Goal: Find specific page/section: Find specific page/section

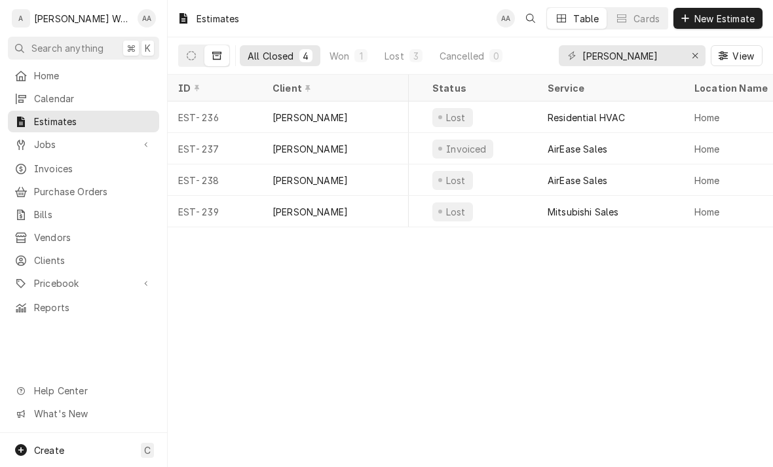
scroll to position [0, 65]
click at [664, 208] on div "Mitsubishi Sales" at bounding box center [616, 211] width 147 height 31
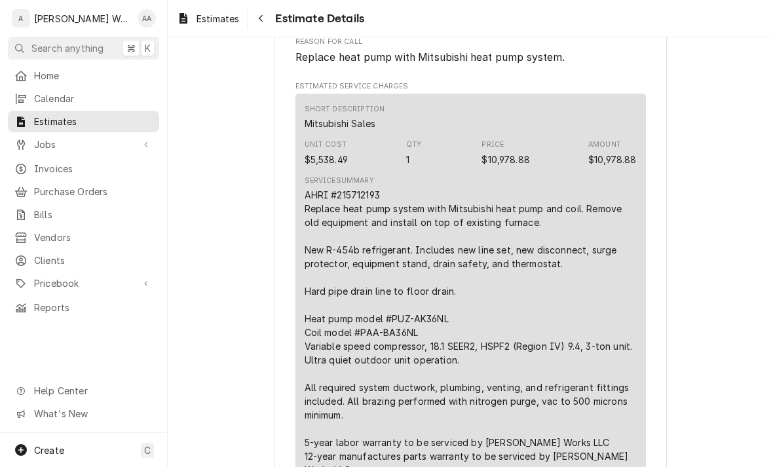
scroll to position [718, 0]
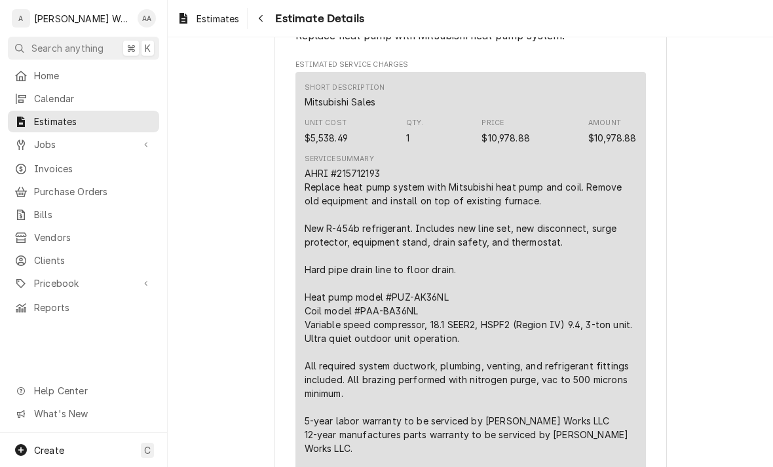
click at [41, 119] on span "Estimates" at bounding box center [93, 122] width 119 height 14
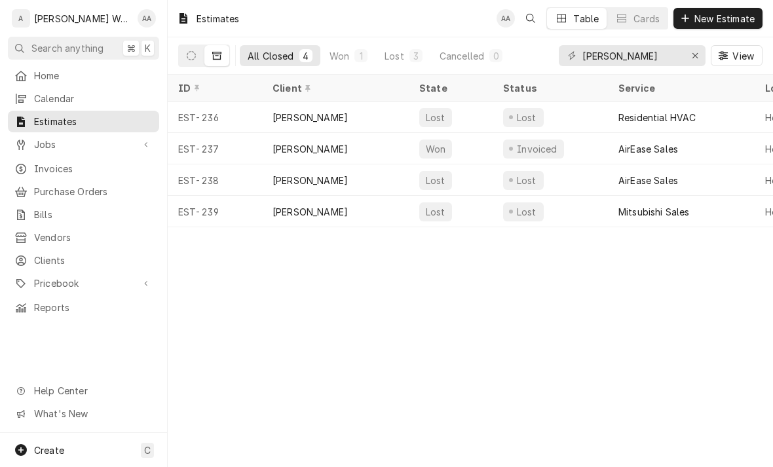
click at [187, 49] on button "Dynamic Content Wrapper" at bounding box center [191, 55] width 25 height 21
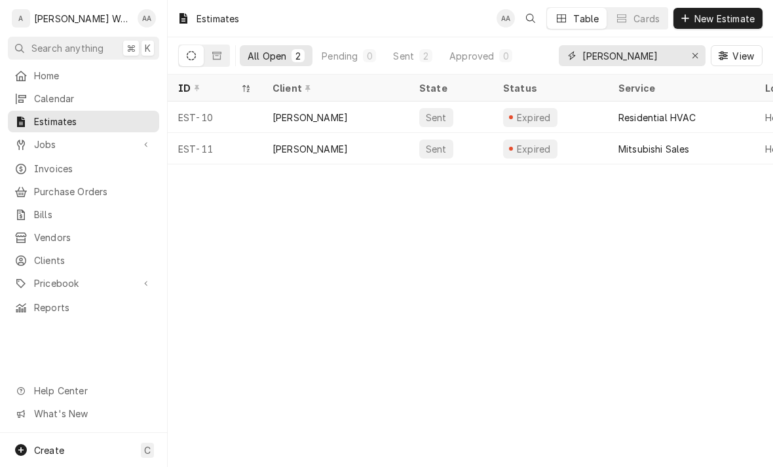
click at [691, 59] on icon "Erase input" at bounding box center [694, 55] width 7 height 9
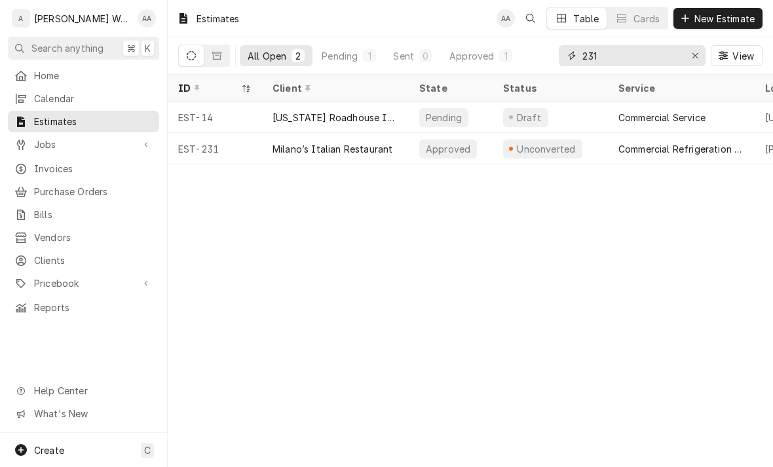
type input "231"
click at [239, 145] on div "EST-231" at bounding box center [215, 148] width 94 height 31
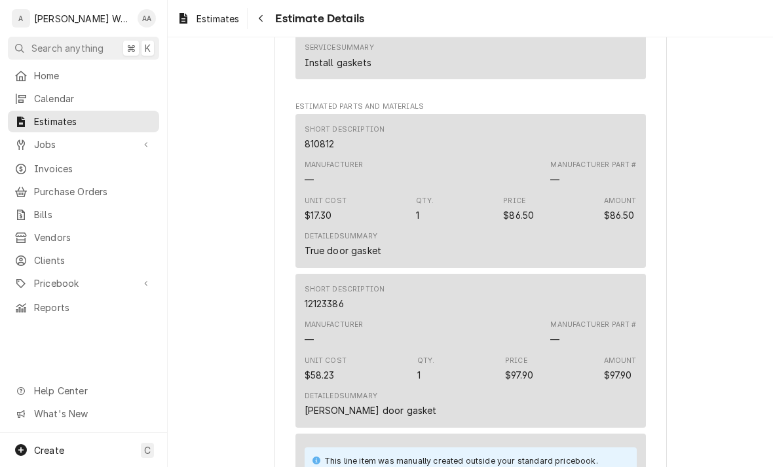
scroll to position [792, 0]
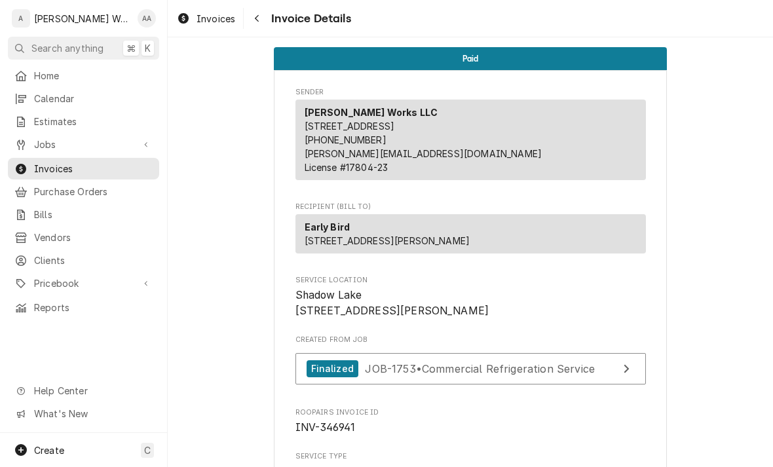
click at [43, 147] on div "Jobs" at bounding box center [83, 144] width 146 height 16
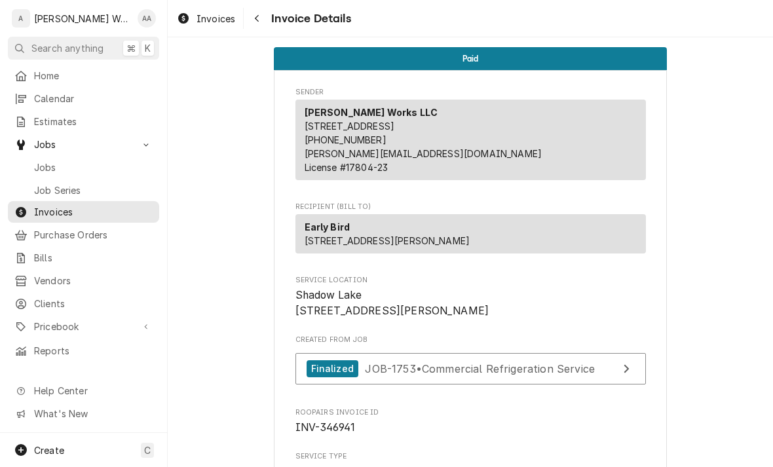
click at [33, 168] on div "Jobs" at bounding box center [83, 167] width 138 height 14
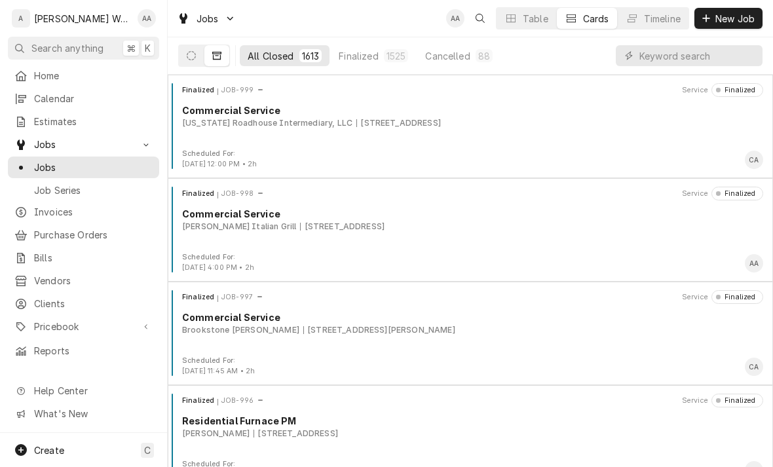
click at [189, 54] on icon "Dynamic Content Wrapper" at bounding box center [191, 55] width 9 height 9
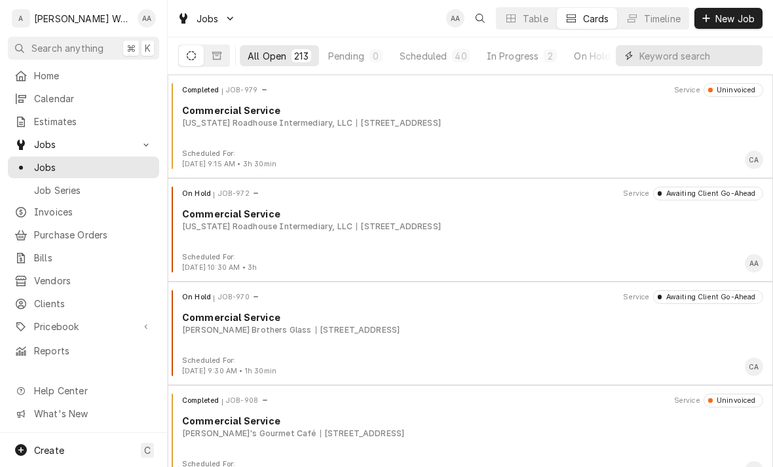
click at [693, 59] on input "Dynamic Content Wrapper" at bounding box center [697, 55] width 117 height 21
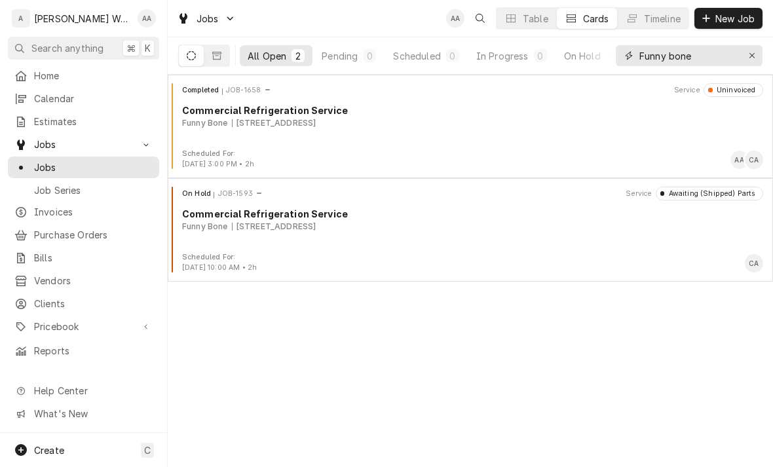
type input "Funny bone"
click at [229, 240] on div "On Hold JOB-1593 Service Awaiting (Shipped) Parts Commercial Refrigeration Serv…" at bounding box center [470, 219] width 595 height 65
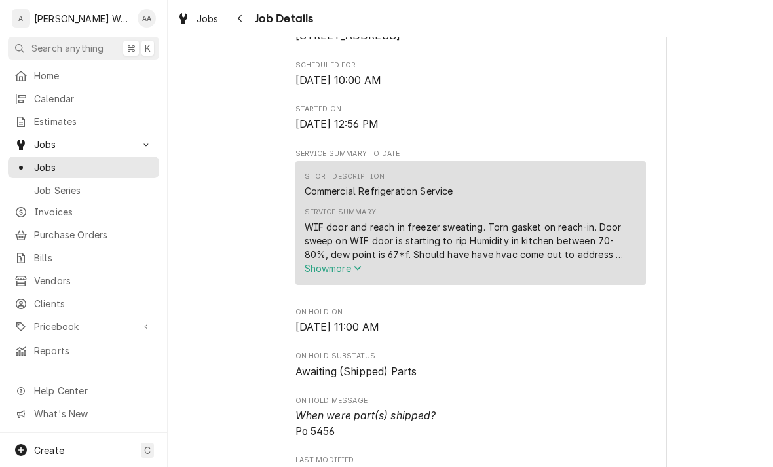
scroll to position [357, 0]
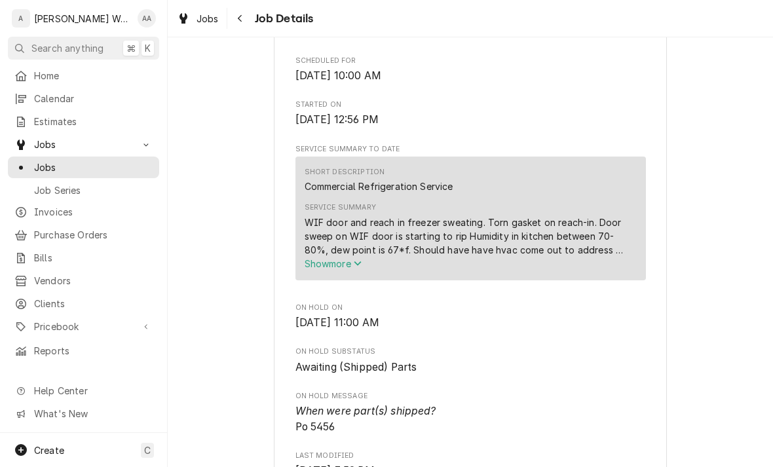
click at [326, 265] on span "Show more" at bounding box center [333, 263] width 58 height 11
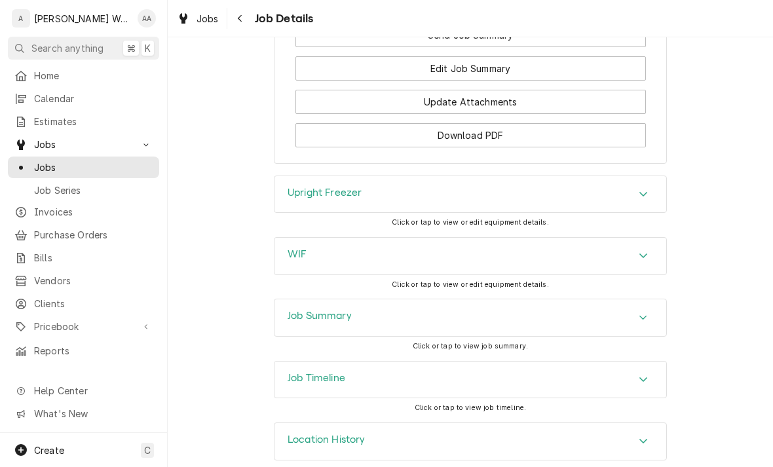
click at [296, 187] on div "Upright Freezer" at bounding box center [324, 195] width 74 height 16
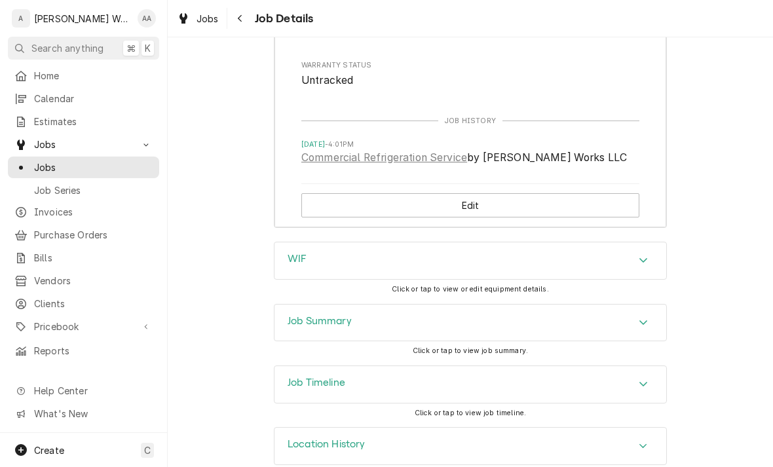
scroll to position [2003, 0]
click at [304, 377] on div "Job Timeline" at bounding box center [316, 385] width 58 height 16
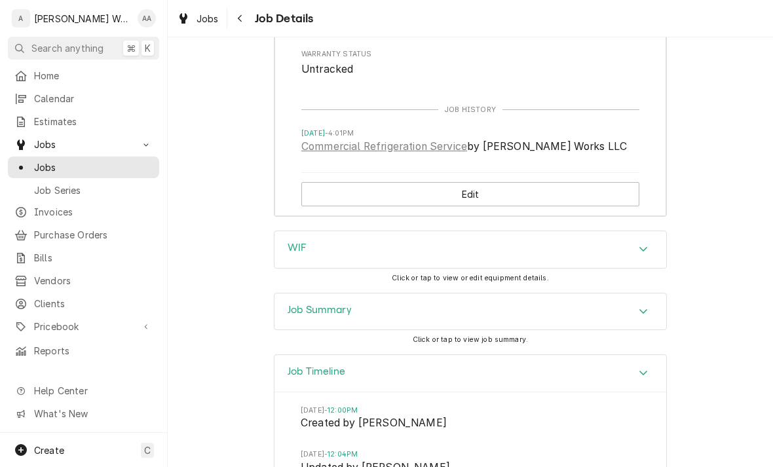
scroll to position [2011, 0]
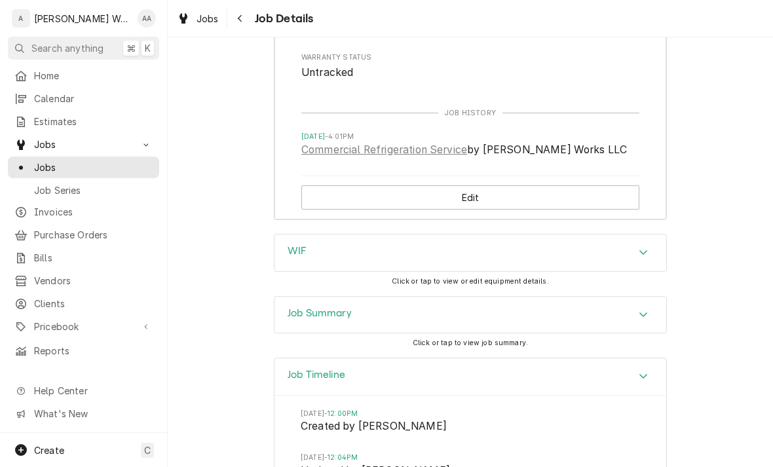
click at [616, 297] on div "Job Summary" at bounding box center [470, 315] width 392 height 37
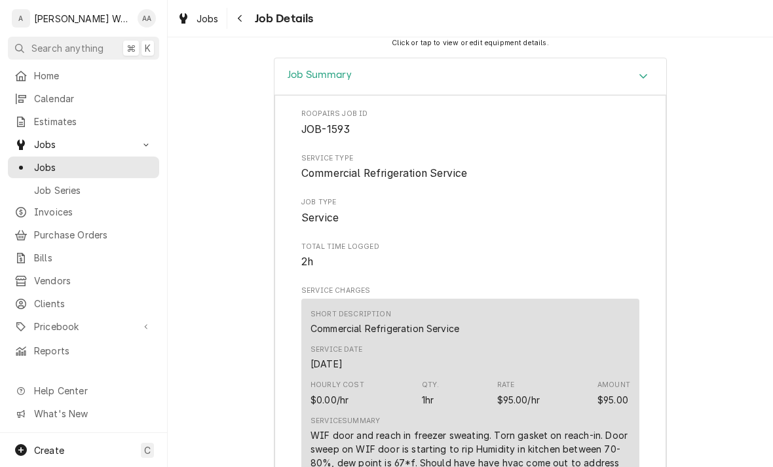
scroll to position [2249, 0]
